Goal: Information Seeking & Learning: Learn about a topic

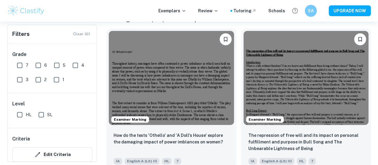
scroll to position [126, 0]
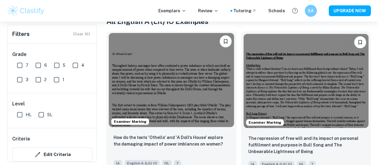
click at [151, 61] on img at bounding box center [171, 80] width 125 height 94
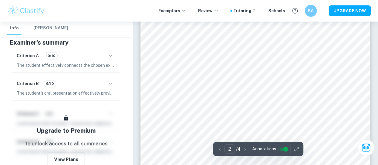
scroll to position [429, 0]
type input "1"
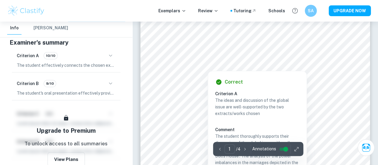
scroll to position [49, 0]
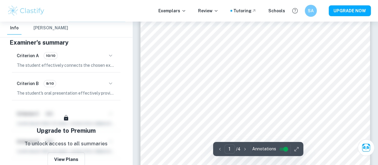
click at [109, 83] on icon "button" at bounding box center [110, 83] width 7 height 7
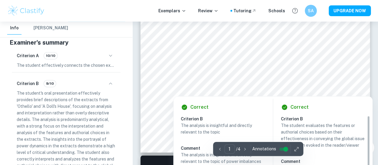
scroll to position [200, 0]
